Goal: Information Seeking & Learning: Learn about a topic

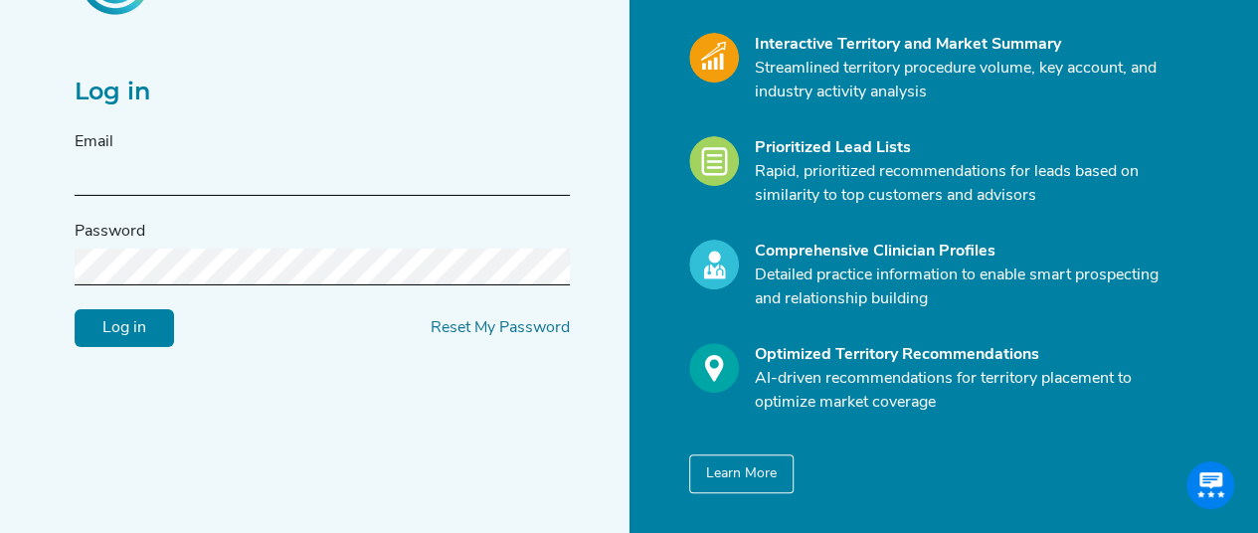
scroll to position [219, 0]
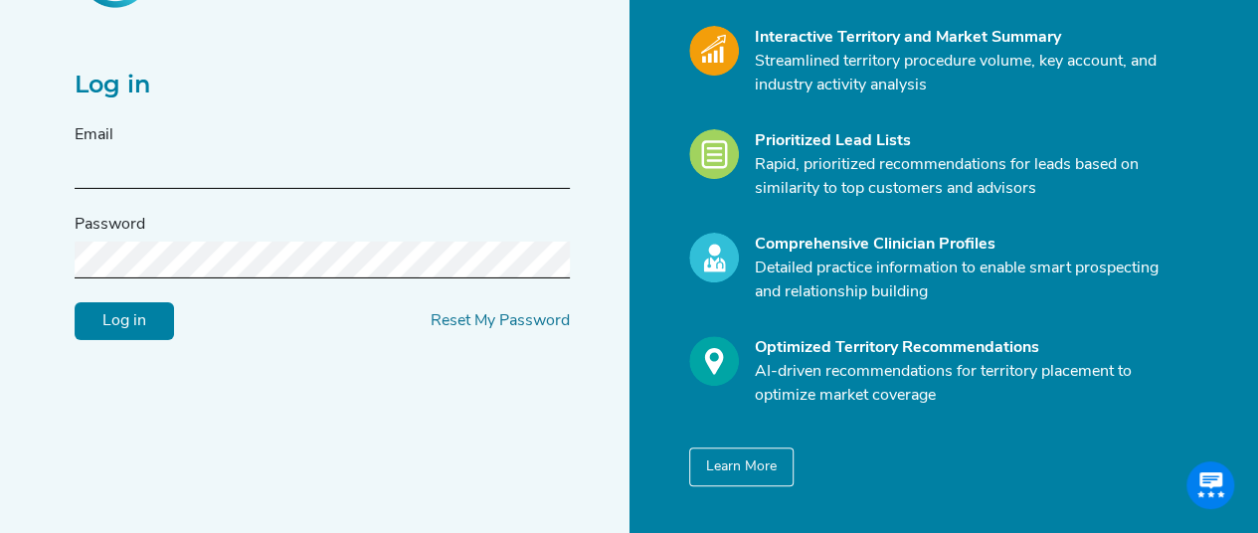
click at [456, 168] on input "text" at bounding box center [322, 170] width 495 height 37
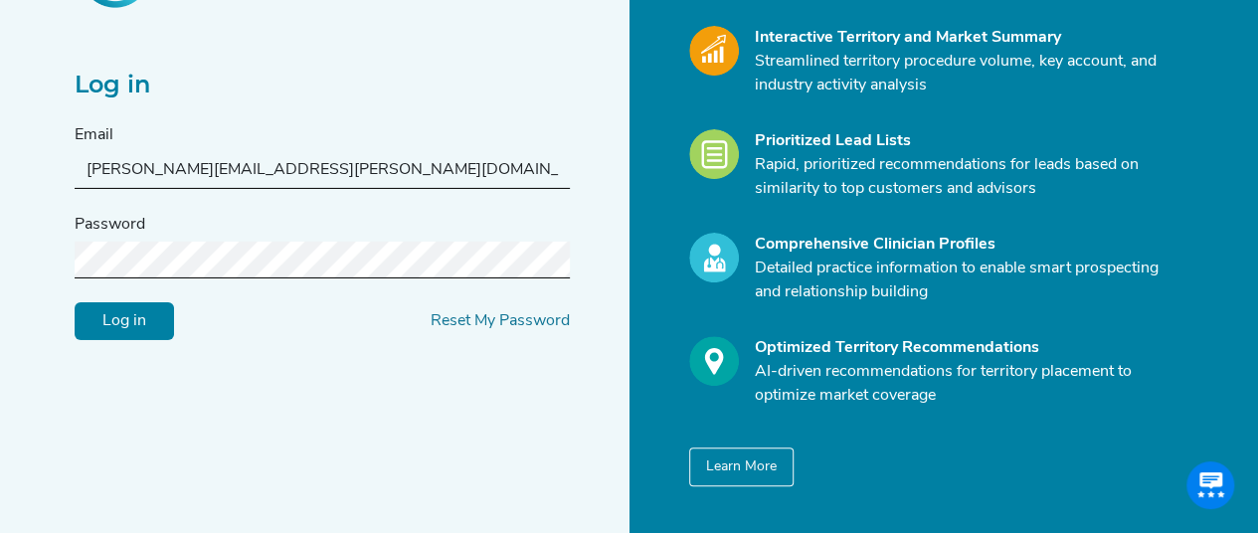
click at [125, 307] on input "Log in" at bounding box center [124, 320] width 99 height 38
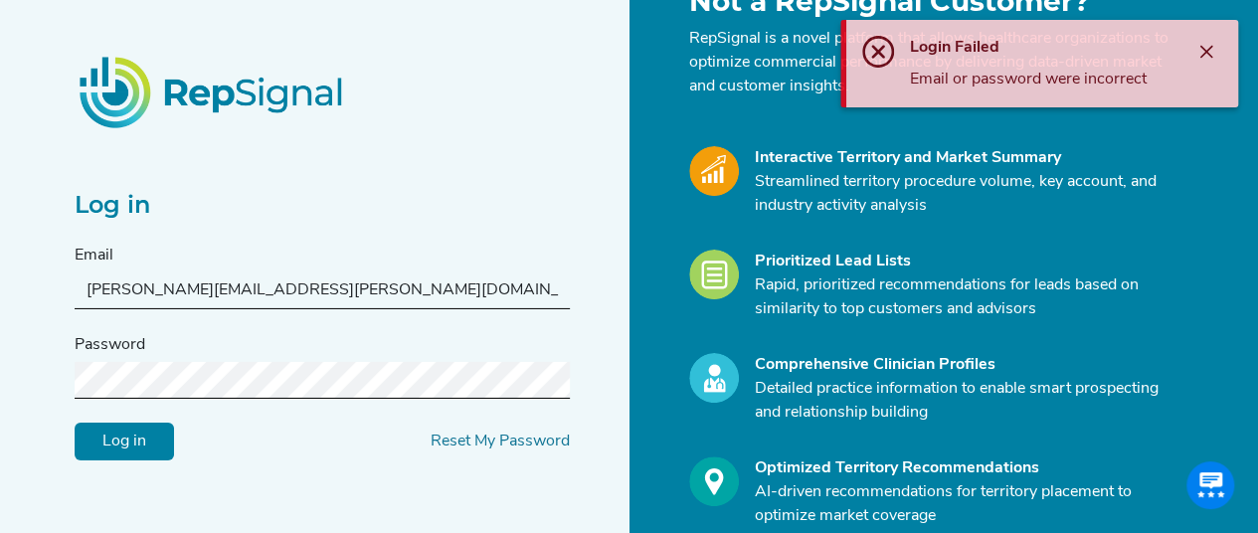
scroll to position [99, 0]
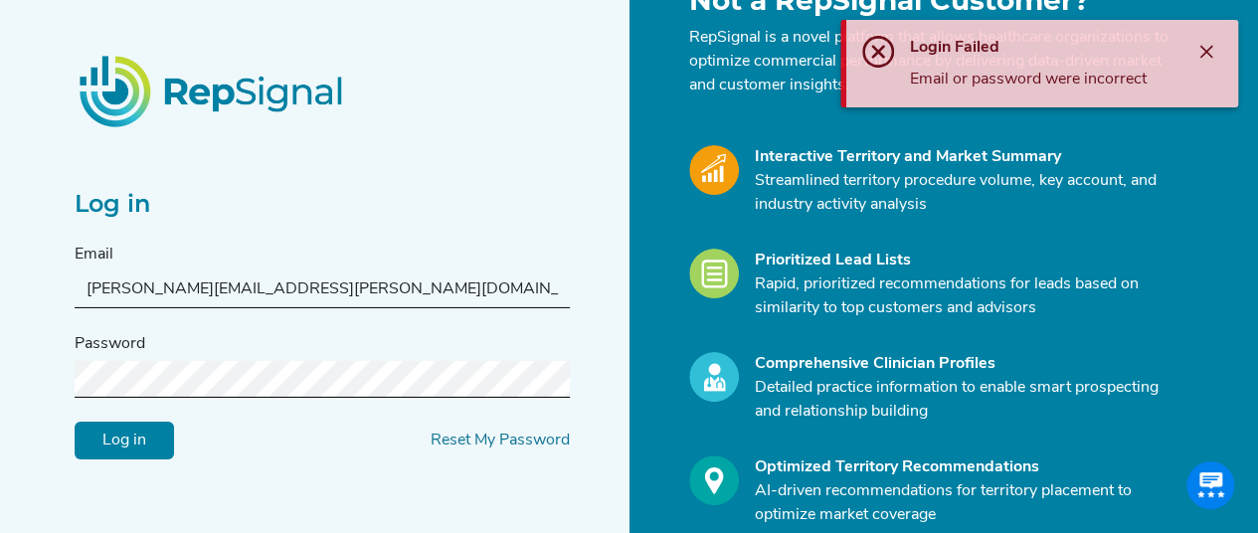
click at [323, 291] on input "[PERSON_NAME][EMAIL_ADDRESS][PERSON_NAME][DOMAIN_NAME]" at bounding box center [322, 289] width 495 height 37
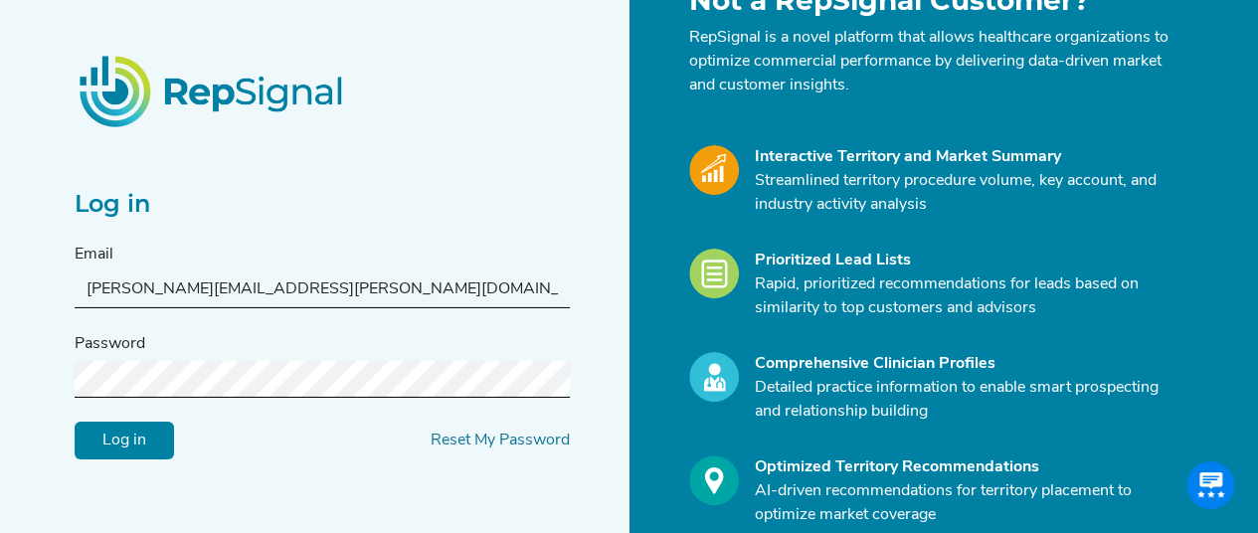
click at [187, 287] on input "[PERSON_NAME][EMAIL_ADDRESS][PERSON_NAME][DOMAIN_NAME]" at bounding box center [322, 289] width 495 height 37
type input "[PERSON_NAME][EMAIL_ADDRESS][PERSON_NAME][DOMAIN_NAME]"
click at [136, 439] on input "Log in" at bounding box center [124, 440] width 99 height 38
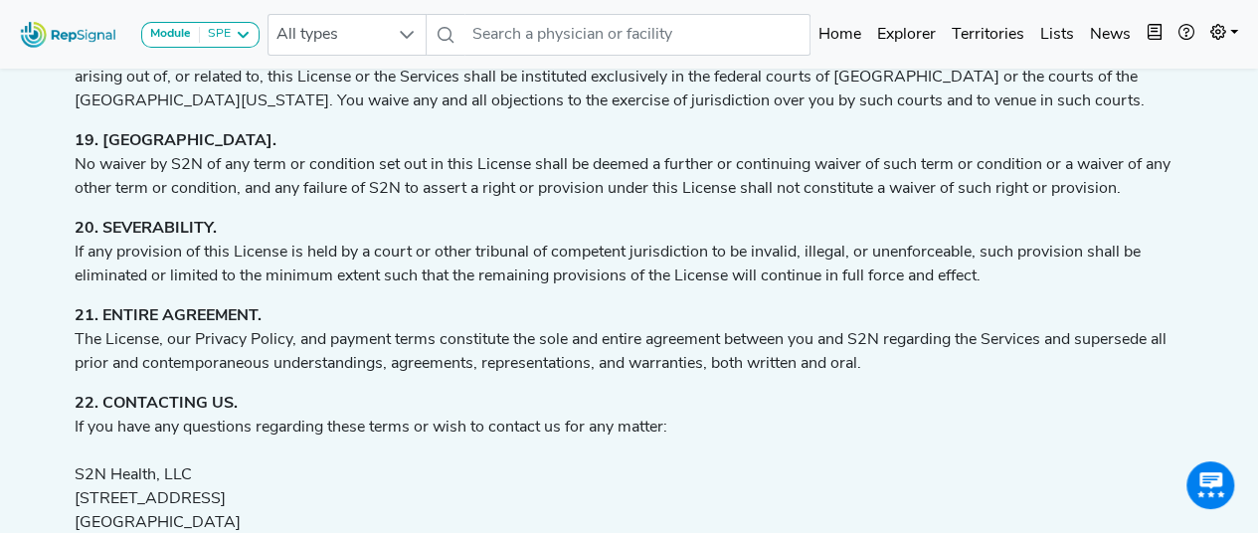
scroll to position [4526, 0]
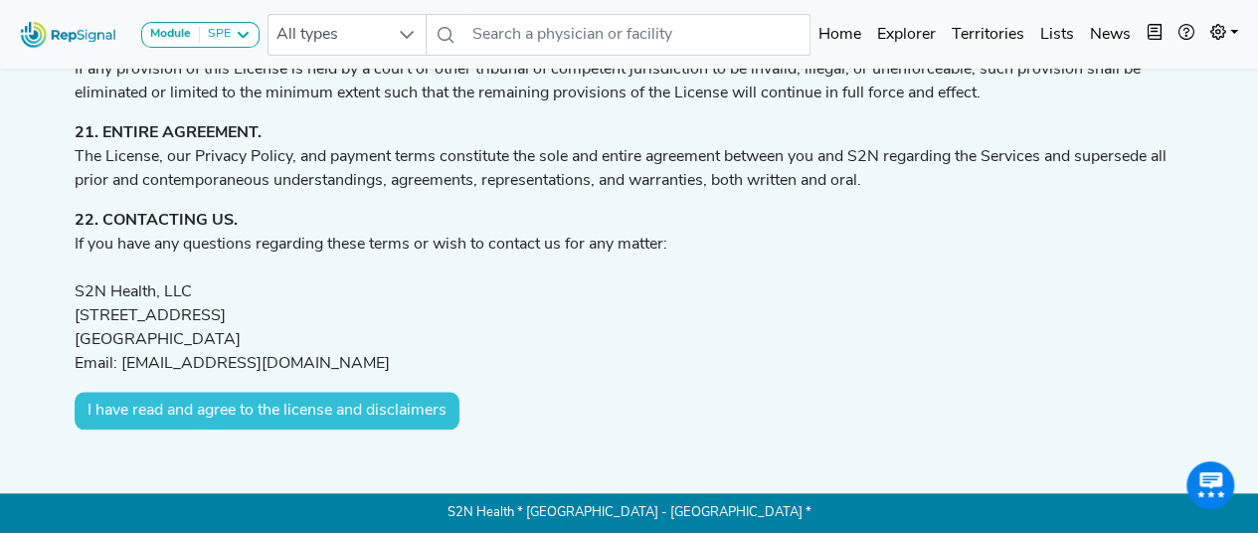
click at [396, 399] on button "I have read and agree to the license and disclaimers" at bounding box center [267, 411] width 385 height 38
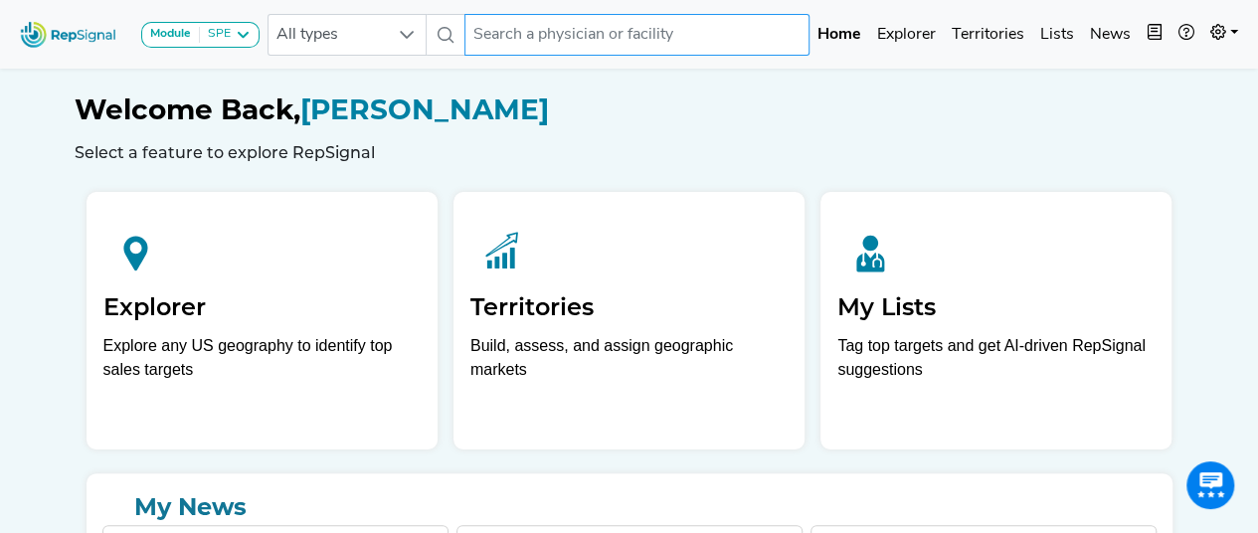
click at [741, 20] on input "text" at bounding box center [636, 35] width 345 height 42
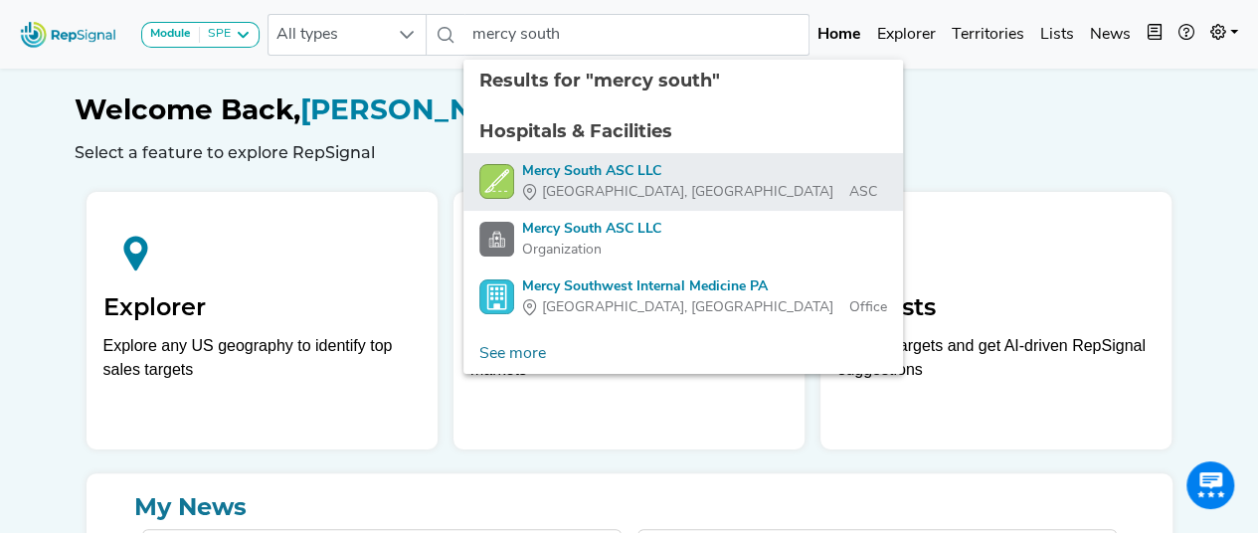
click at [605, 166] on div "Mercy South ASC LLC" at bounding box center [699, 171] width 355 height 21
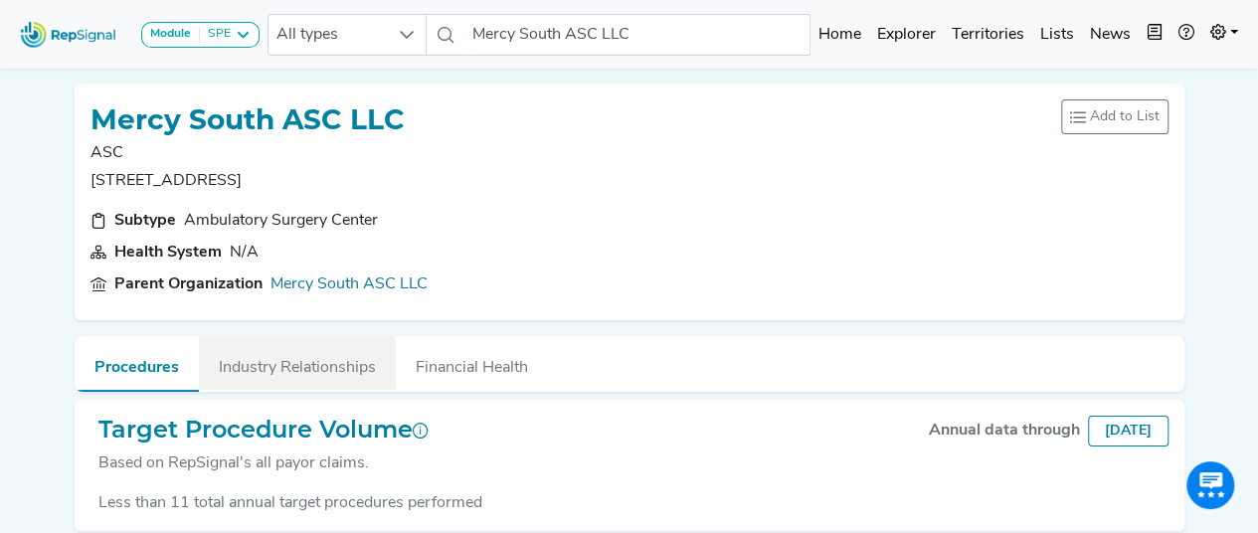
click at [362, 365] on button "Industry Relationships" at bounding box center [297, 363] width 197 height 54
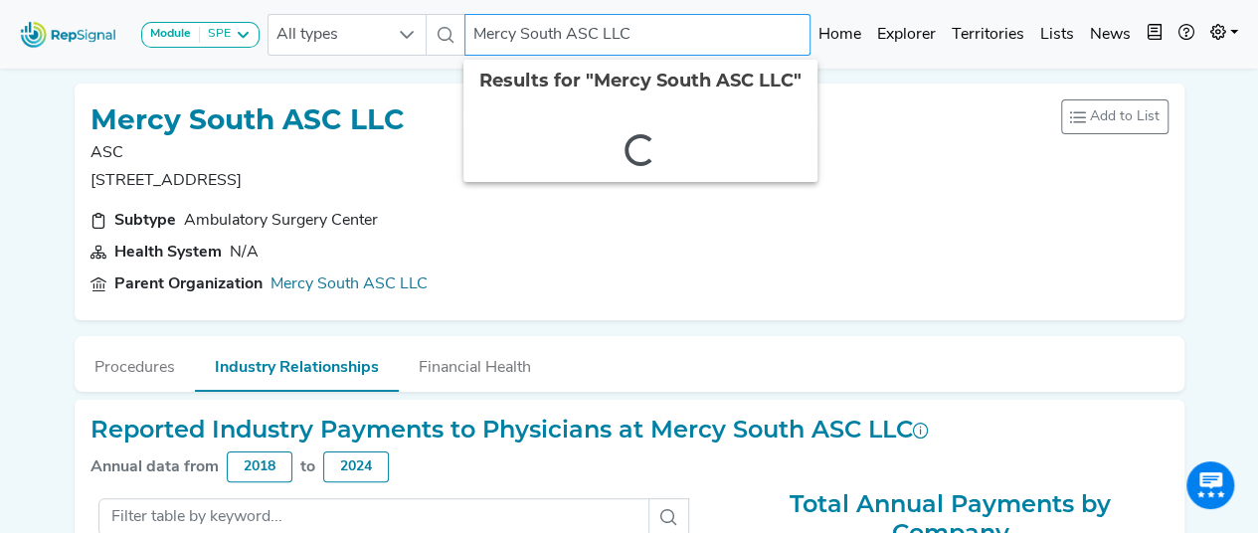
click at [667, 28] on input "Mercy South ASC LLC" at bounding box center [637, 35] width 346 height 42
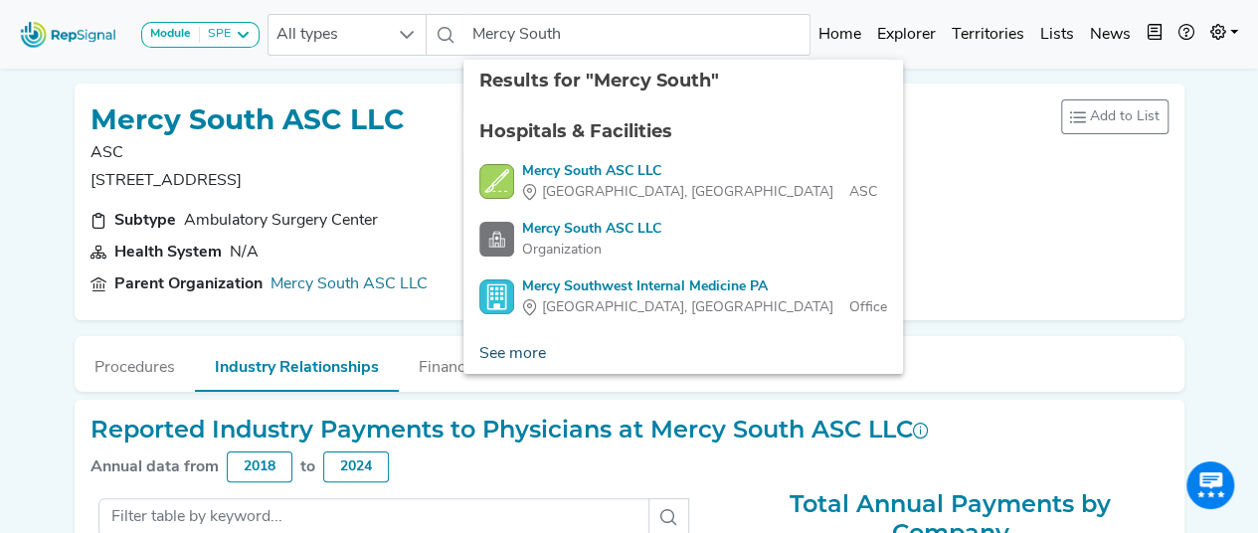
click at [521, 357] on link "See more" at bounding box center [512, 354] width 98 height 40
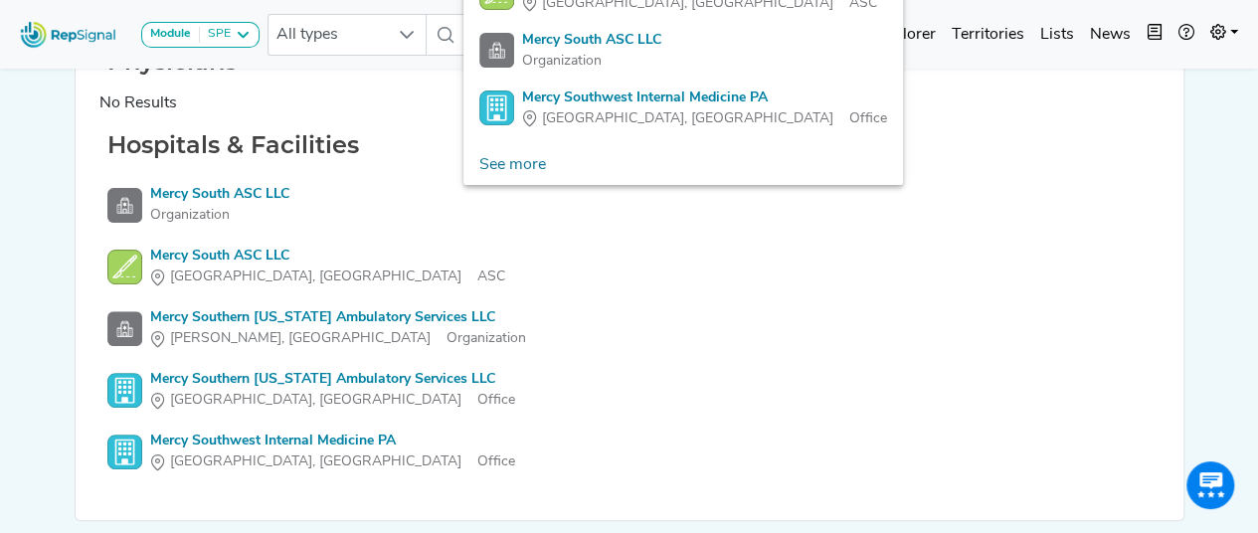
scroll to position [263, 0]
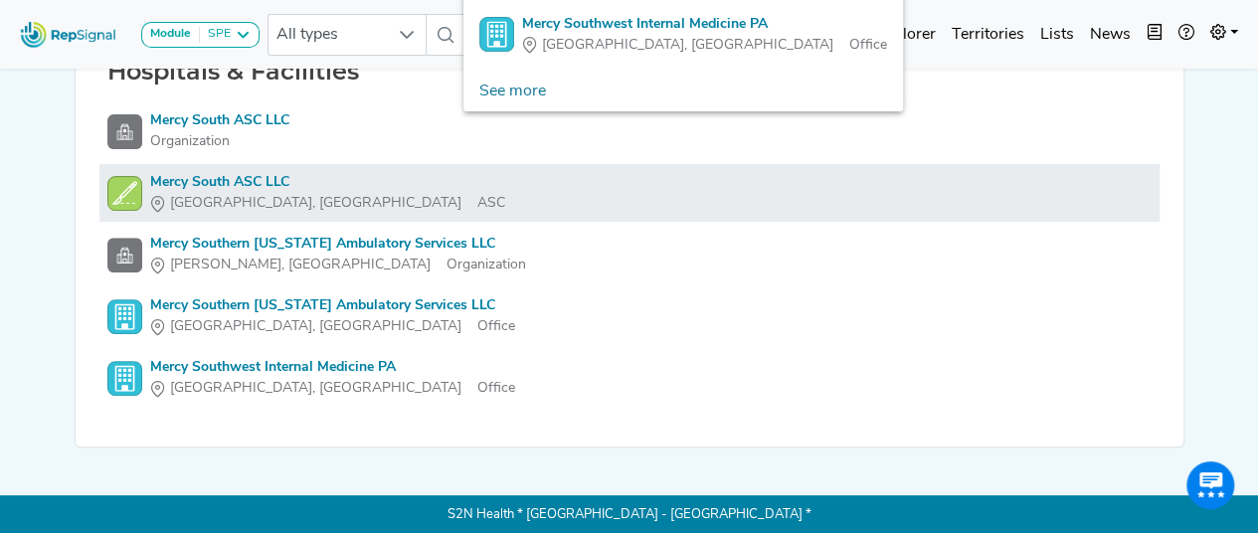
click at [378, 185] on link "Mercy South ASC LLC [GEOGRAPHIC_DATA], [GEOGRAPHIC_DATA] ASC" at bounding box center [629, 193] width 1044 height 42
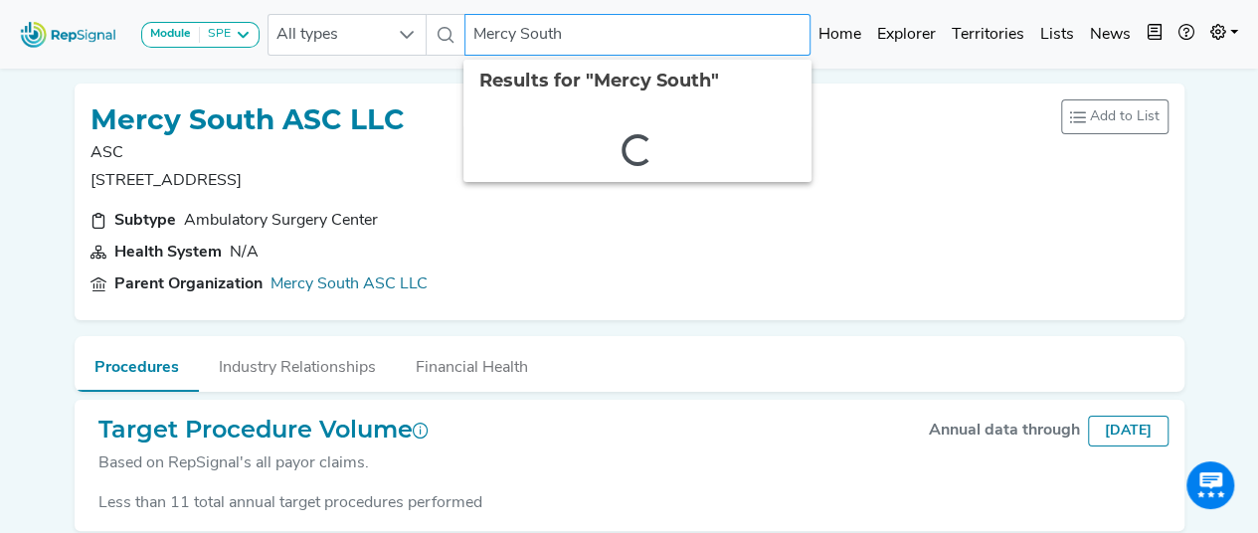
click at [583, 43] on input "Mercy South" at bounding box center [637, 35] width 346 height 42
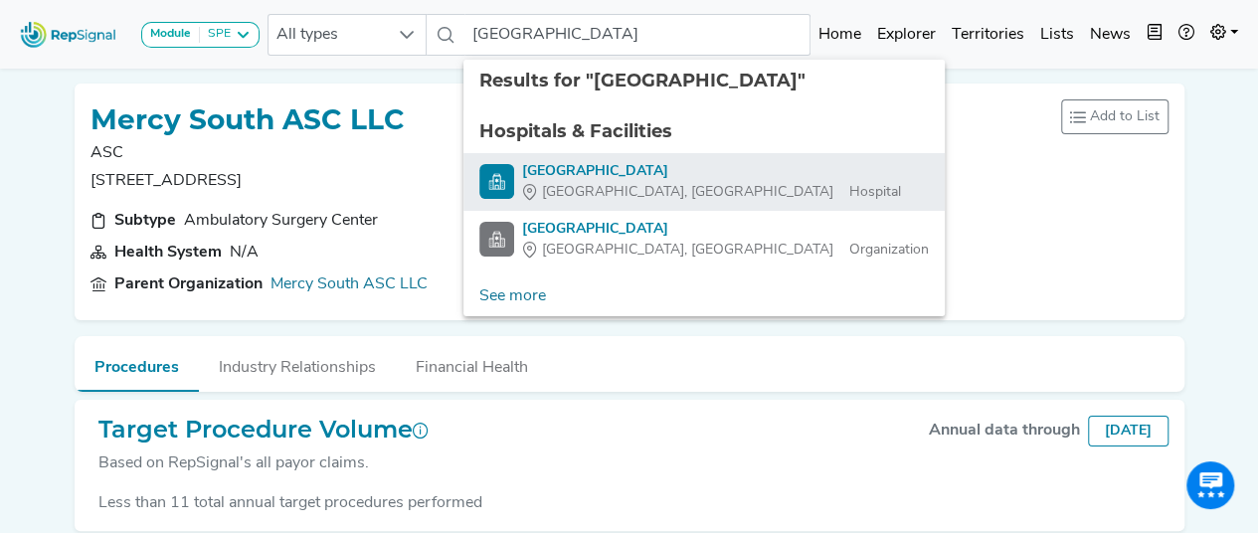
click at [626, 168] on div "[GEOGRAPHIC_DATA]" at bounding box center [711, 171] width 379 height 21
type input "[GEOGRAPHIC_DATA]"
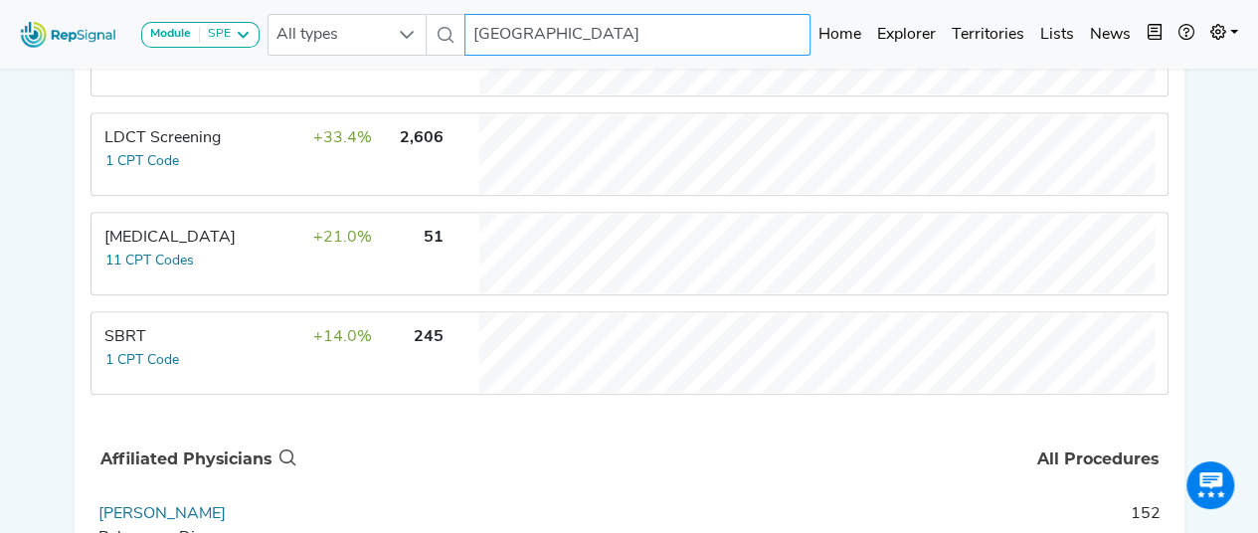
scroll to position [955, 0]
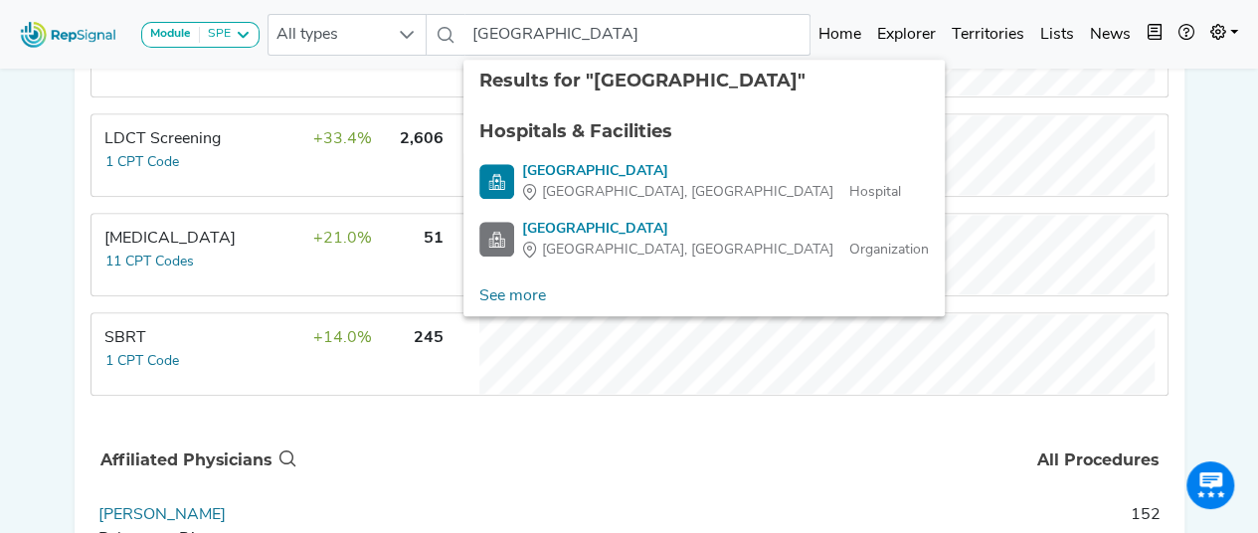
click at [36, 258] on div "Module SPE [MEDICAL_DATA] Disposable Bronchoscope SBRT SPE TTNA [MEDICAL_DATA] …" at bounding box center [629, 215] width 1258 height 2341
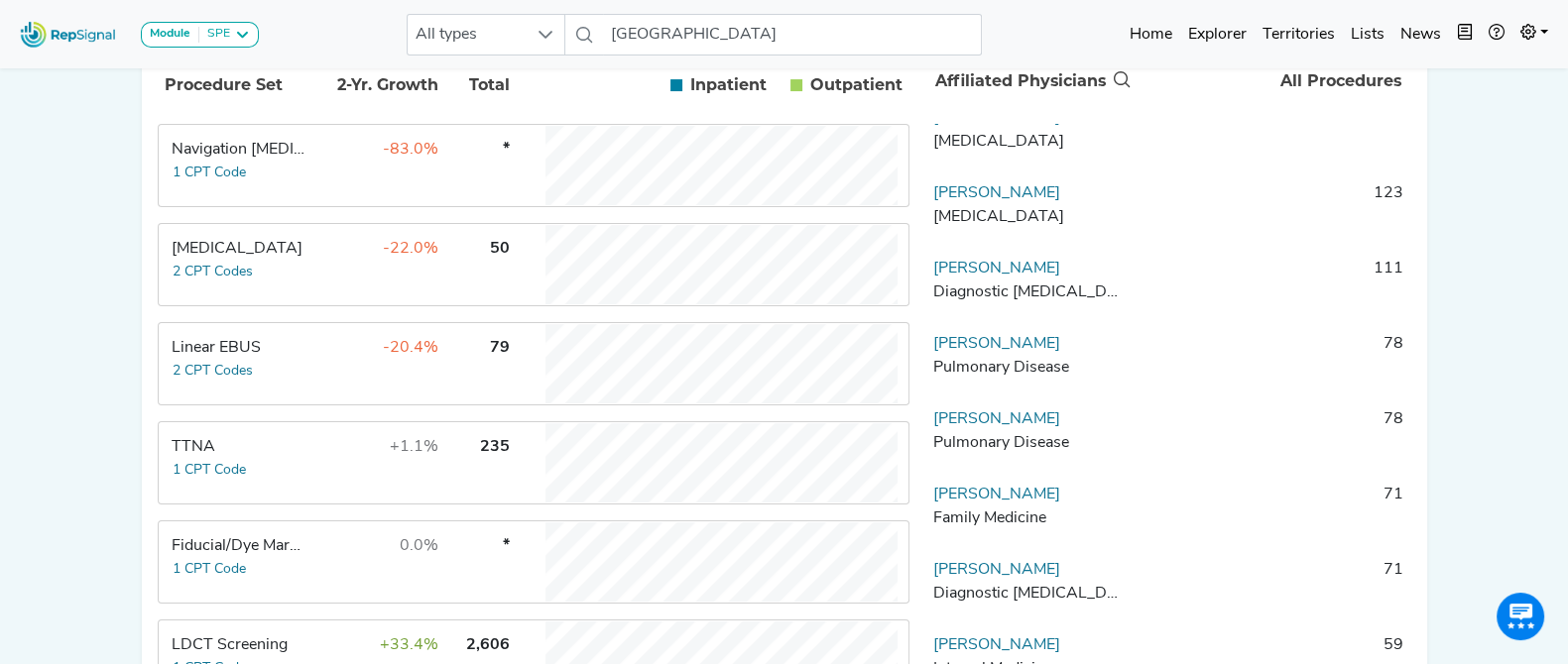
scroll to position [416, 0]
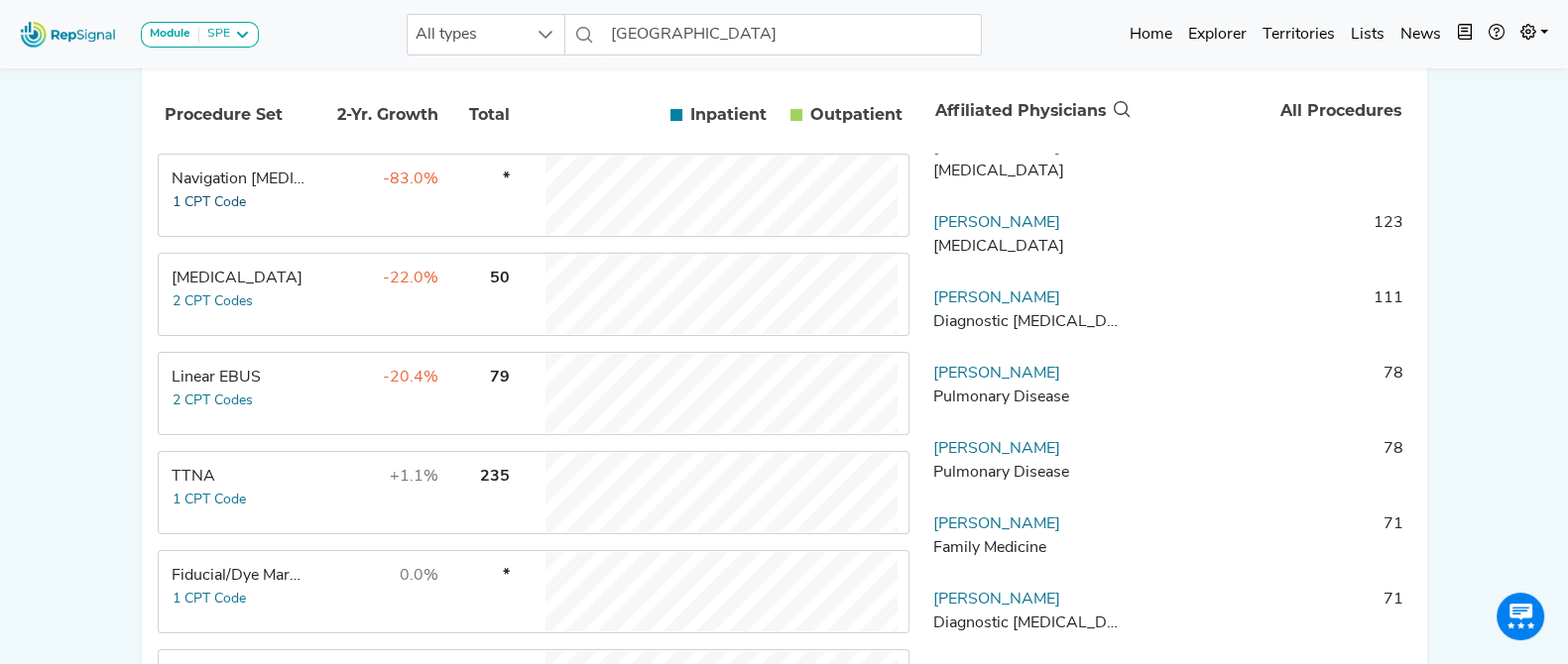
click at [228, 214] on button "1 CPT Code" at bounding box center [209, 202] width 76 height 23
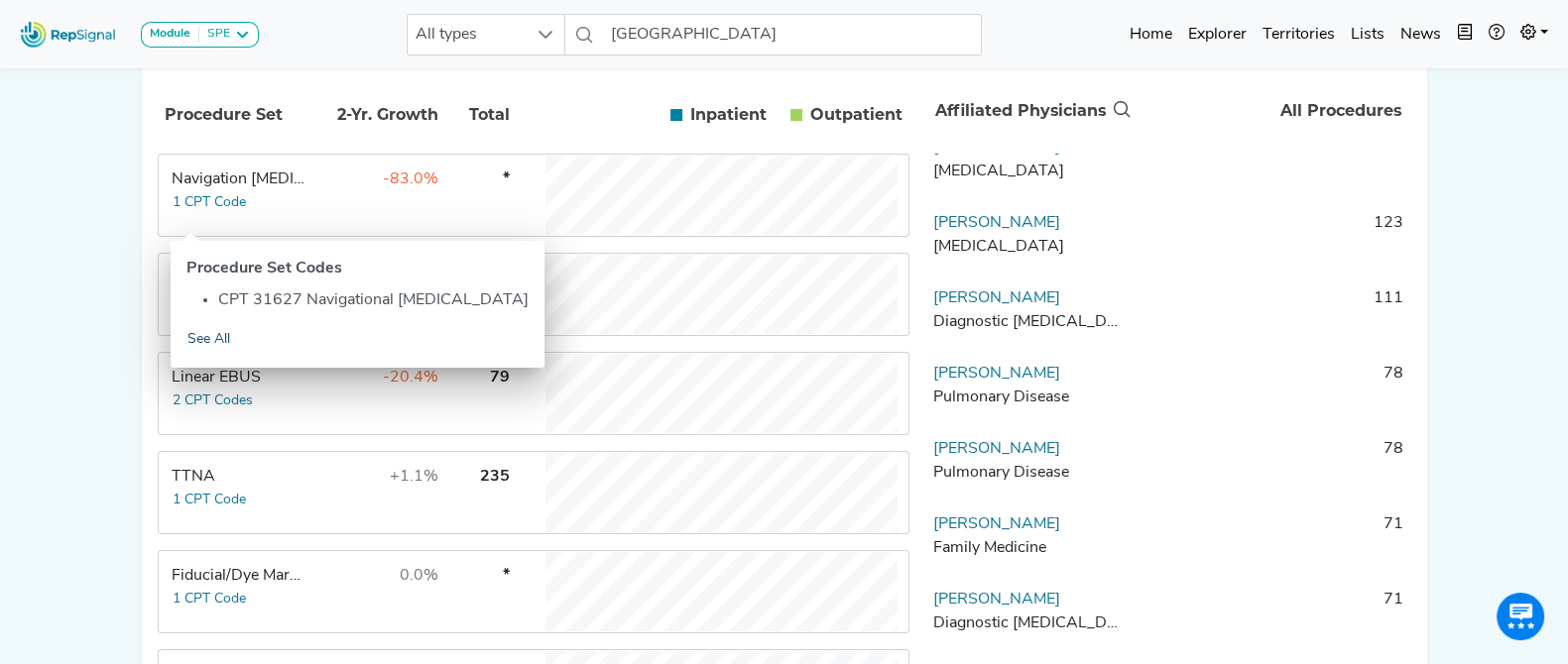
click at [221, 333] on link "See All" at bounding box center [208, 339] width 45 height 23
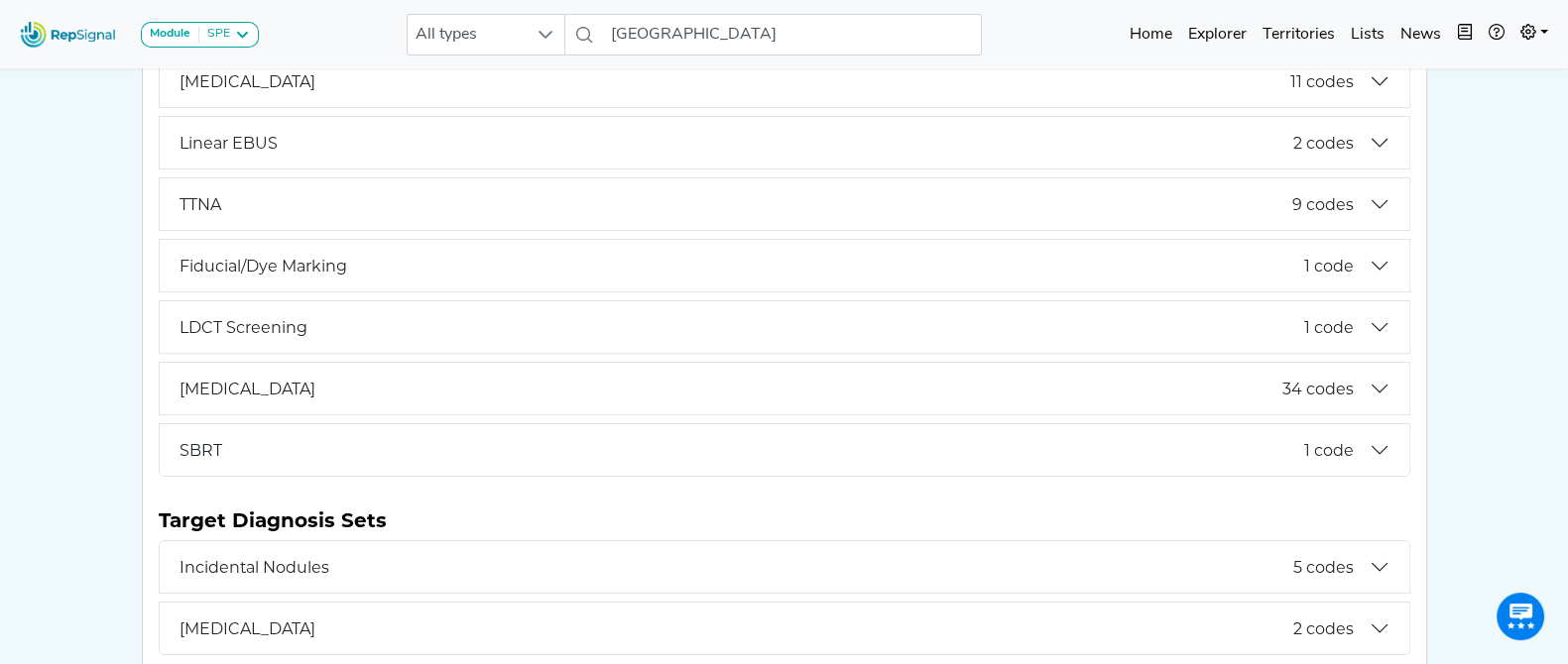
scroll to position [592, 0]
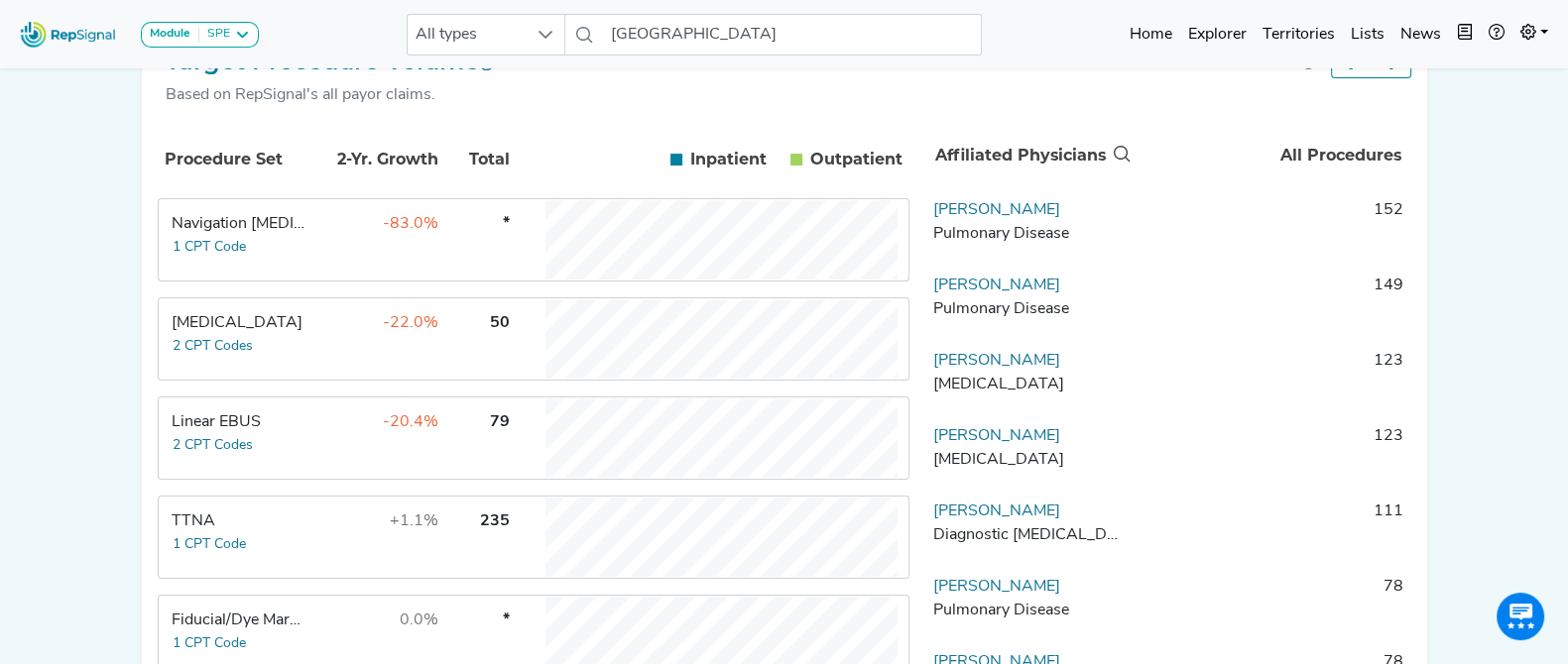
scroll to position [339, 0]
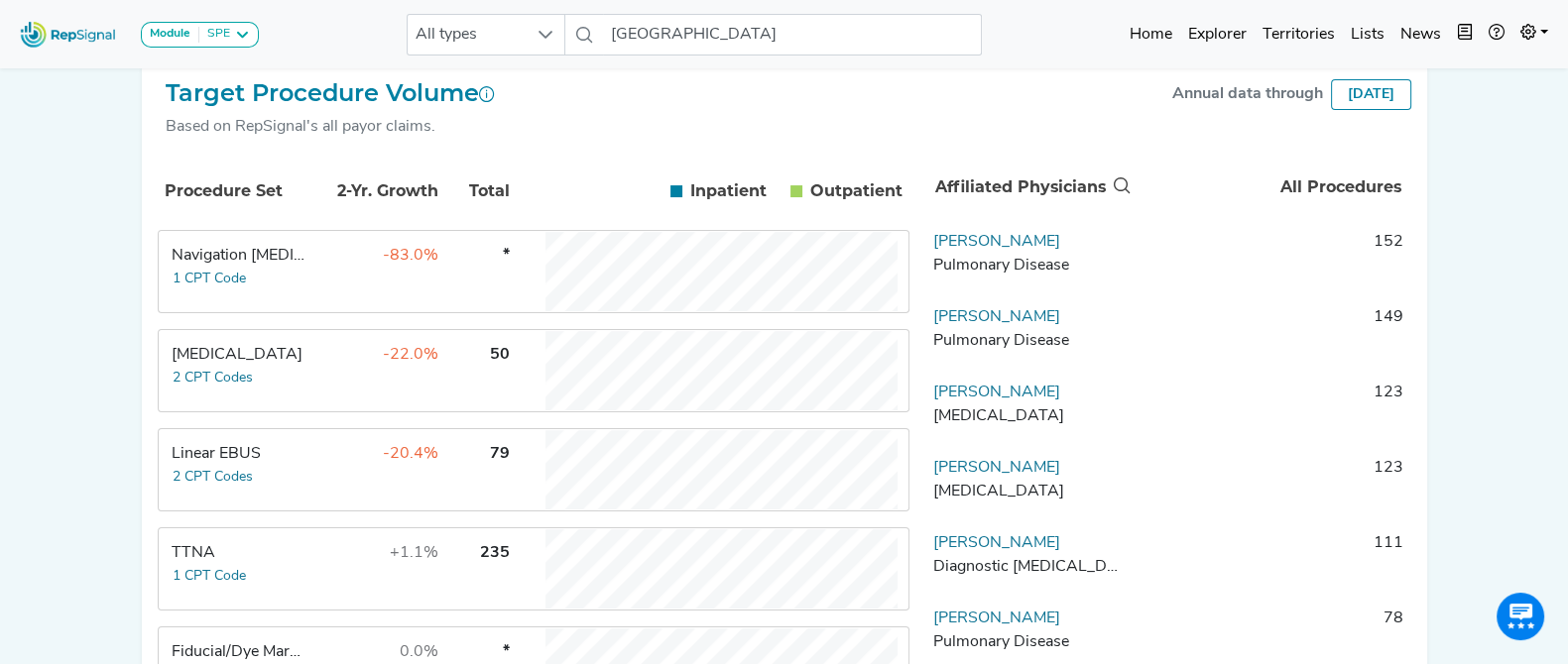
drag, startPoint x: 89, startPoint y: 285, endPoint x: 503, endPoint y: 260, distance: 414.8
click at [503, 260] on td "*" at bounding box center [476, 272] width 70 height 80
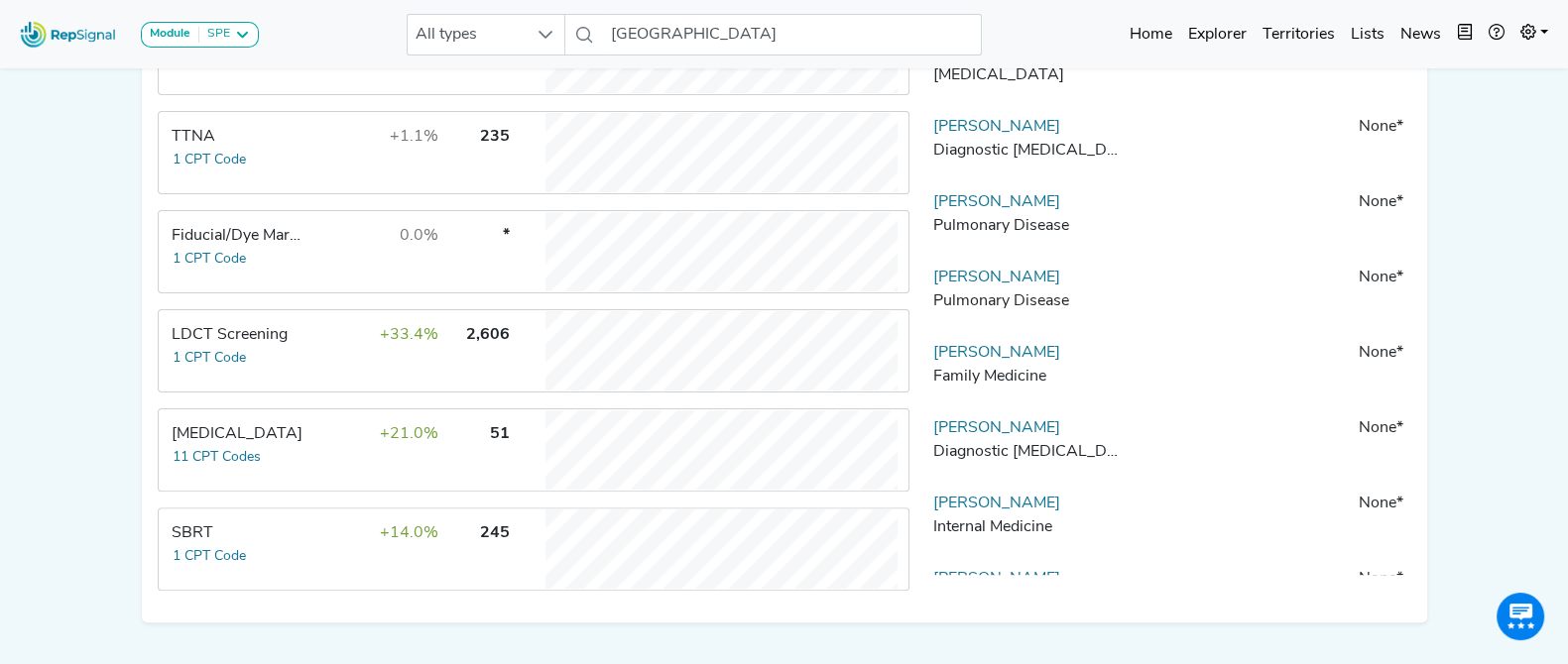
scroll to position [759, 0]
